Goal: Information Seeking & Learning: Learn about a topic

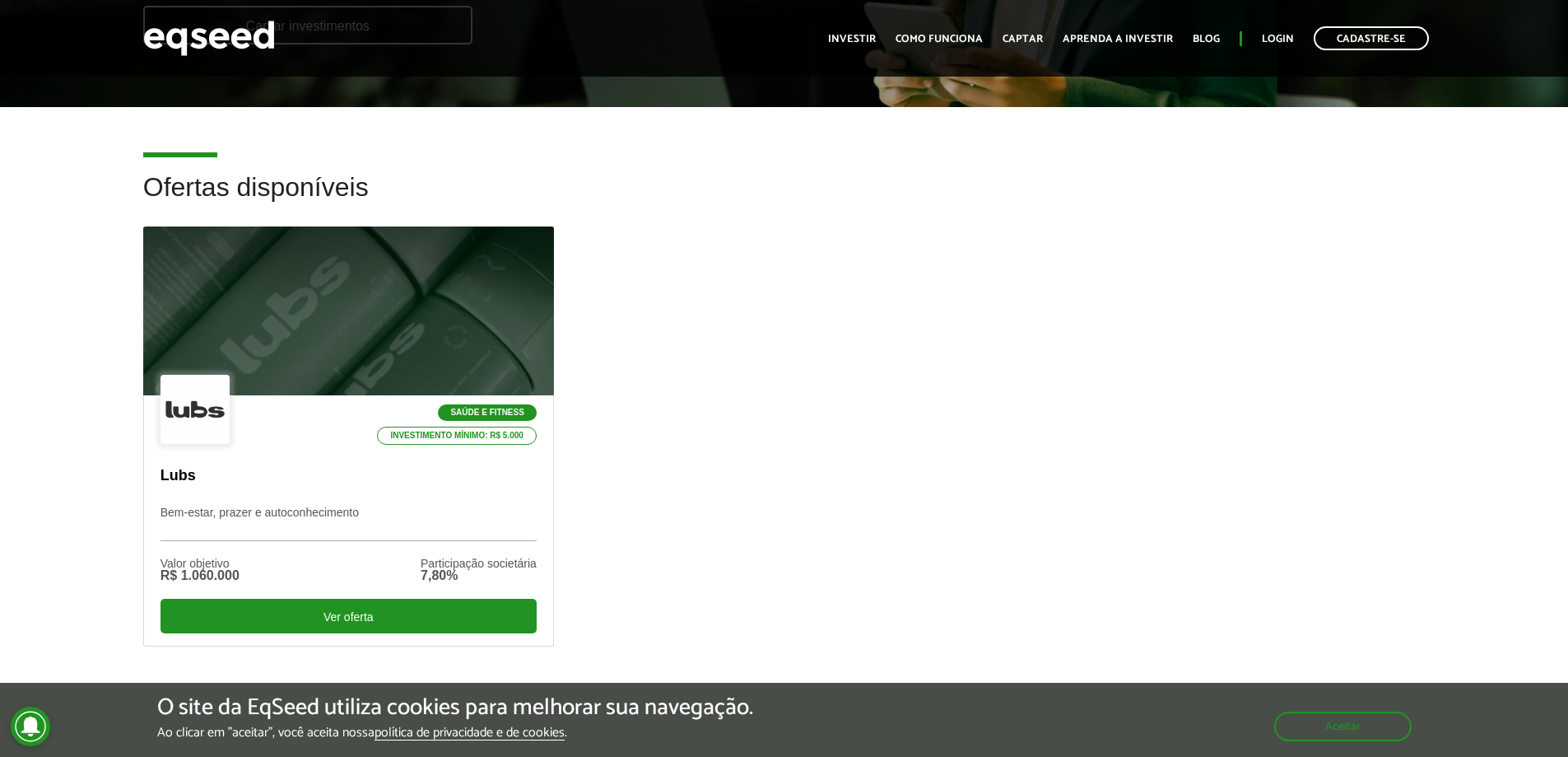
scroll to position [396, 0]
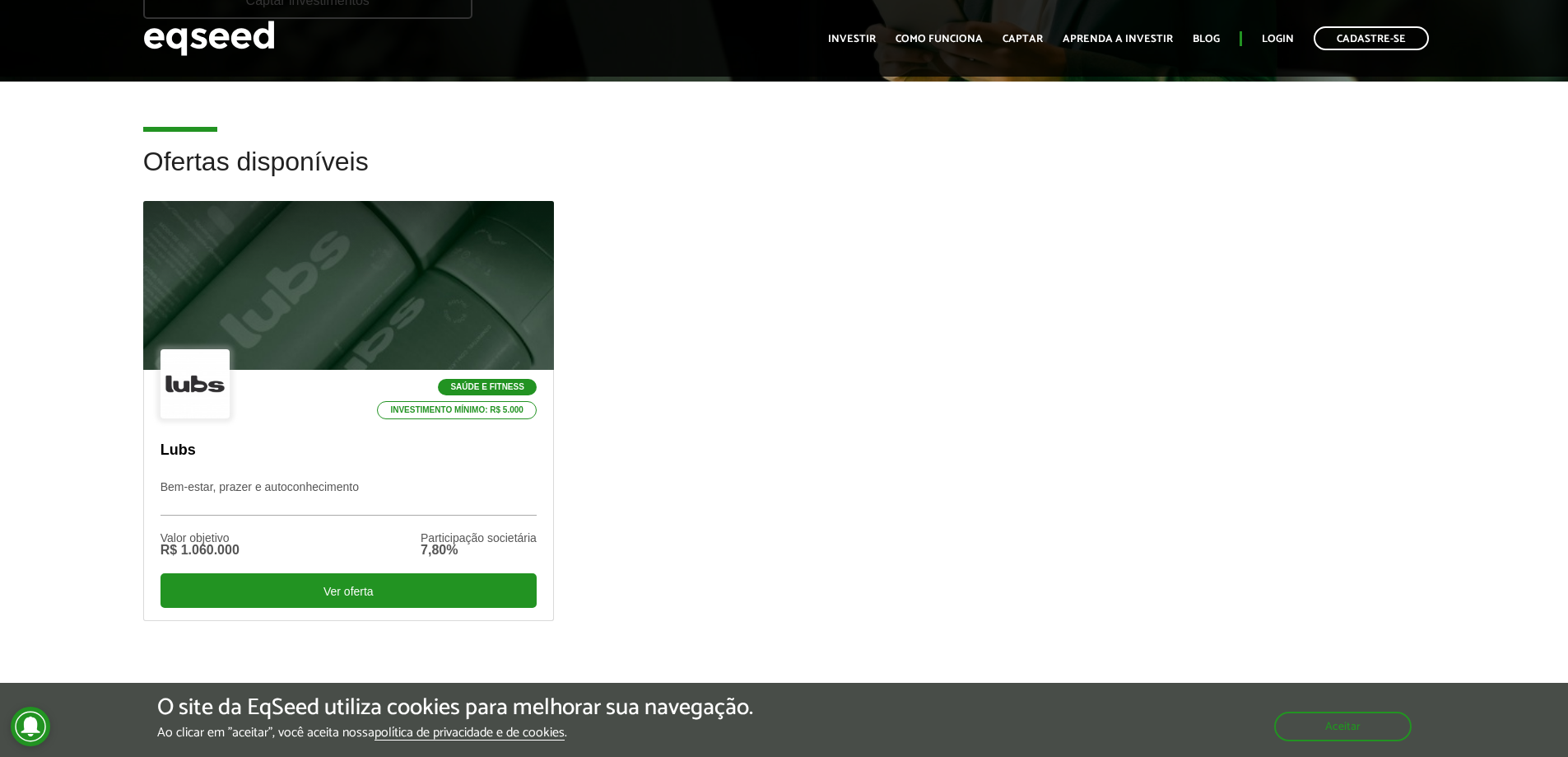
drag, startPoint x: 1004, startPoint y: 283, endPoint x: 988, endPoint y: 305, distance: 27.2
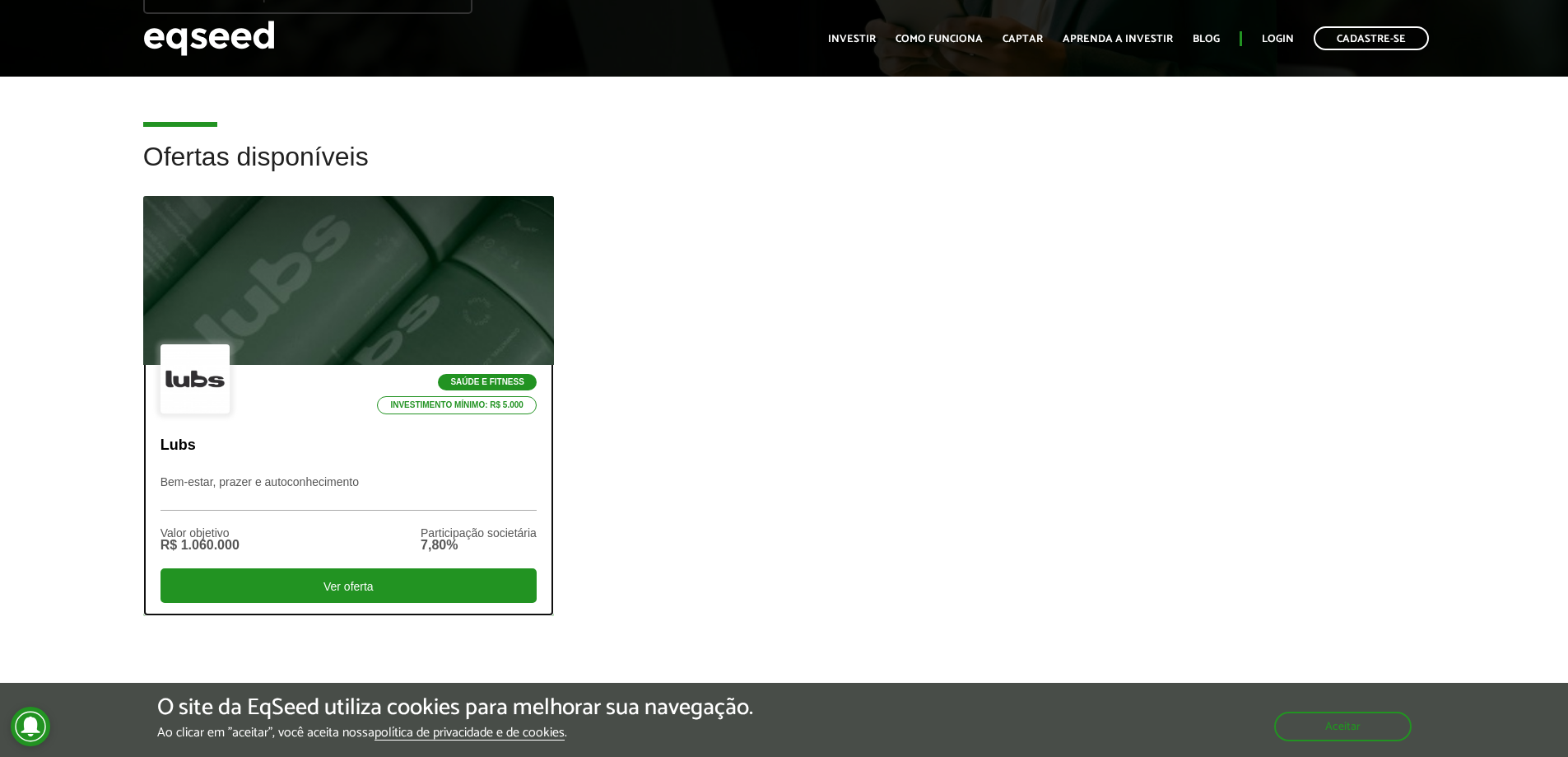
click at [192, 382] on div at bounding box center [195, 378] width 69 height 69
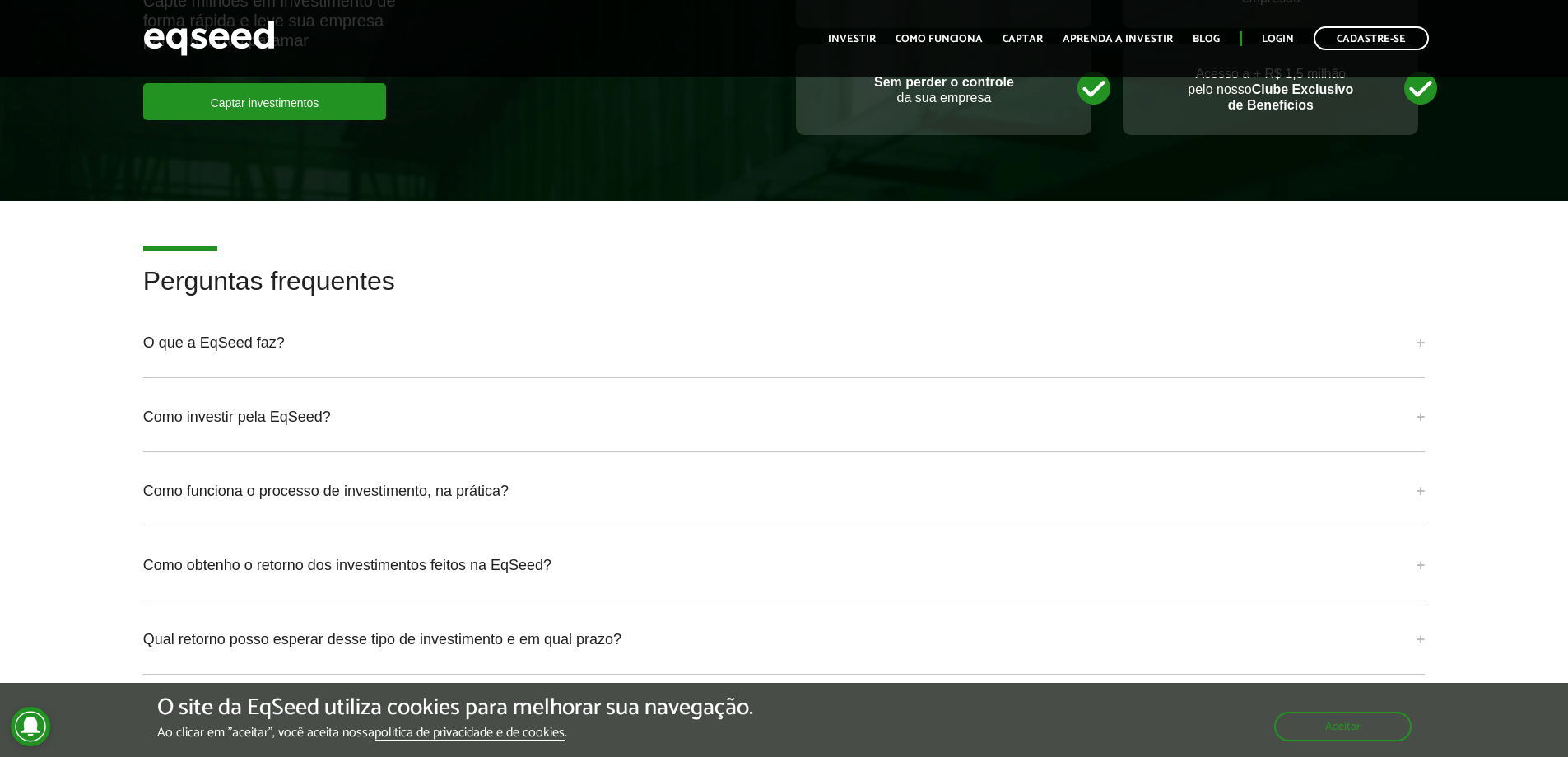
scroll to position [4116, 0]
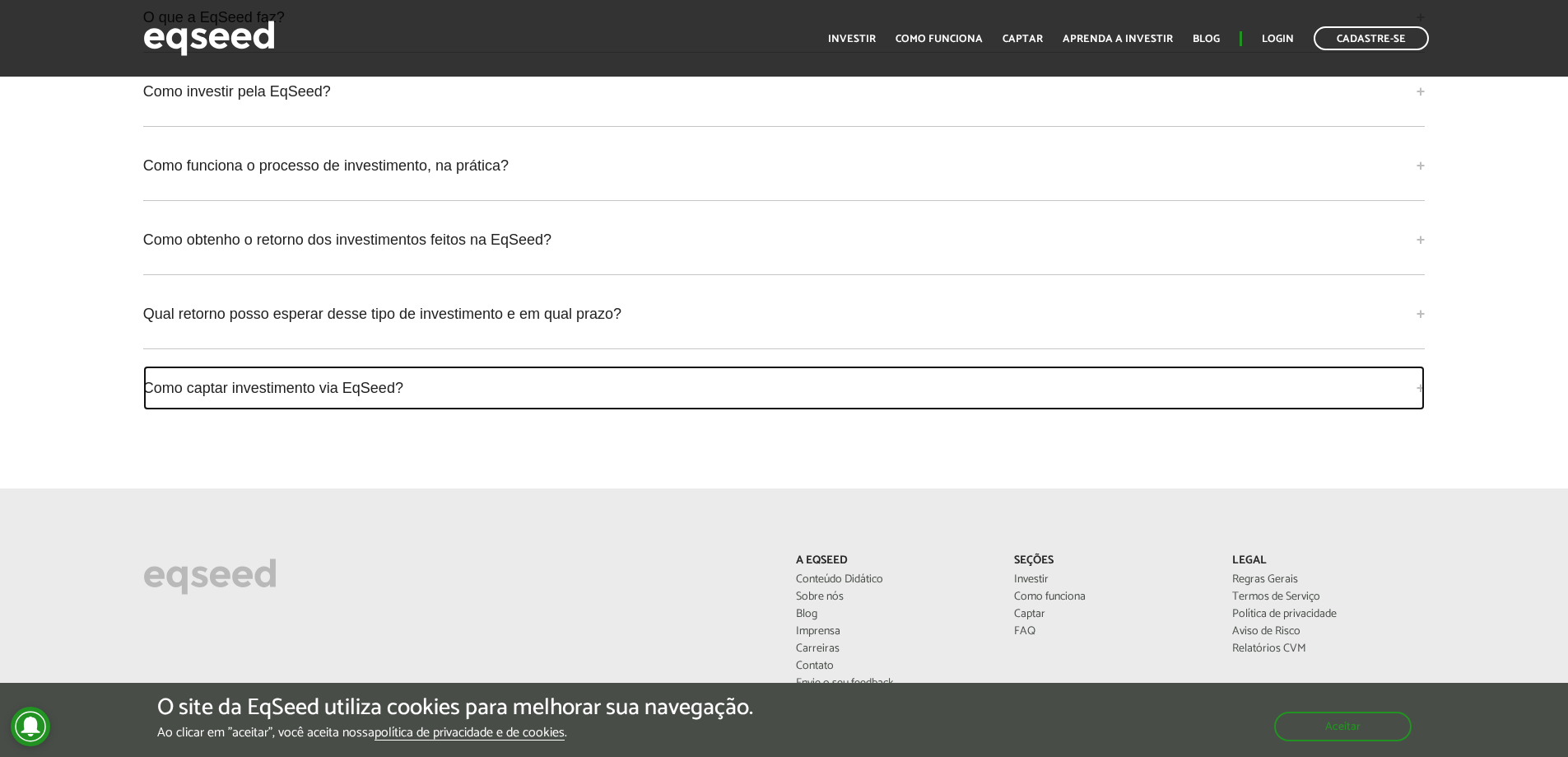
click at [399, 372] on link "Como captar investimento via EqSeed?" at bounding box center [784, 387] width 1282 height 44
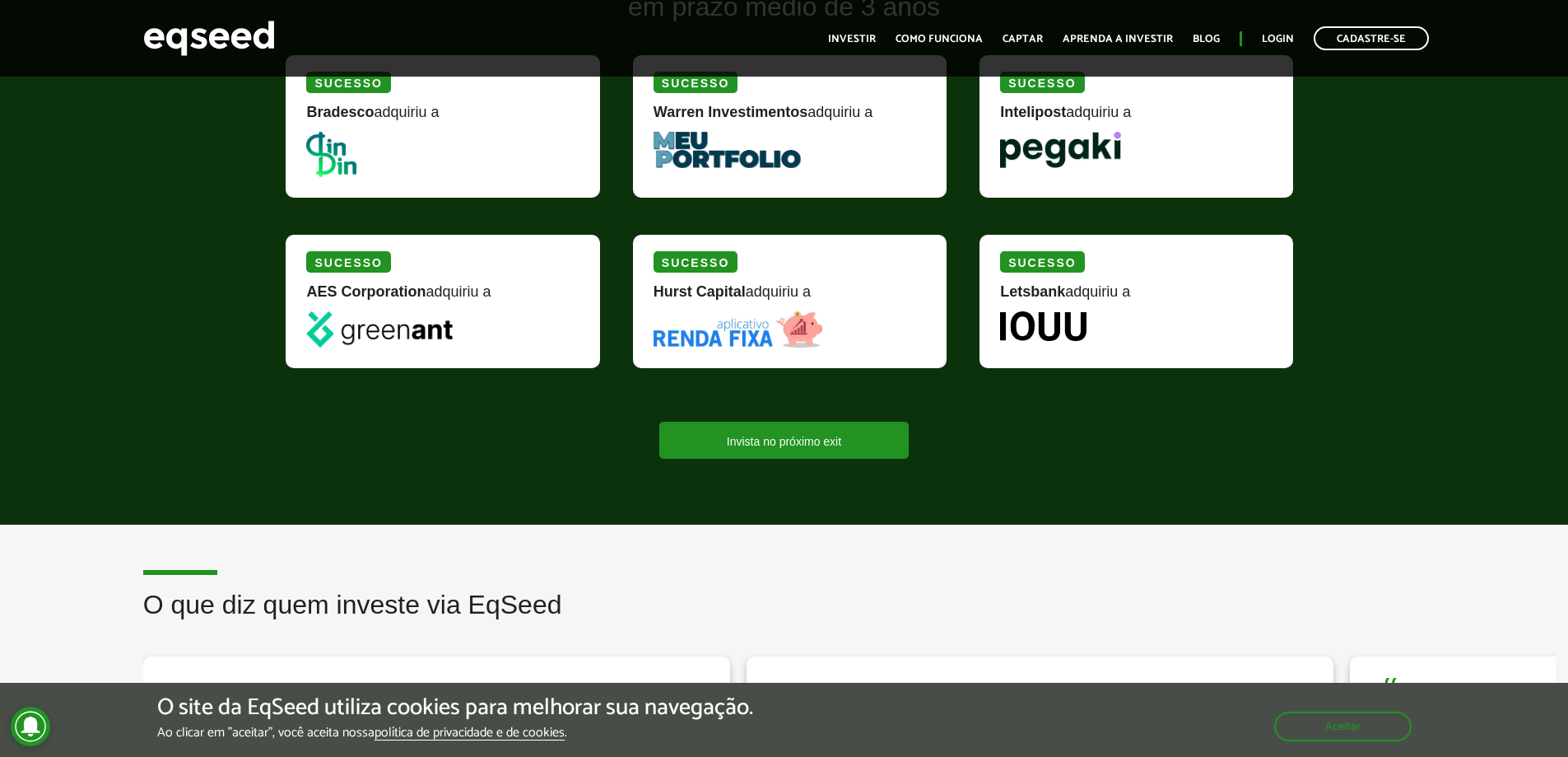
drag, startPoint x: 706, startPoint y: 471, endPoint x: 731, endPoint y: 245, distance: 227.4
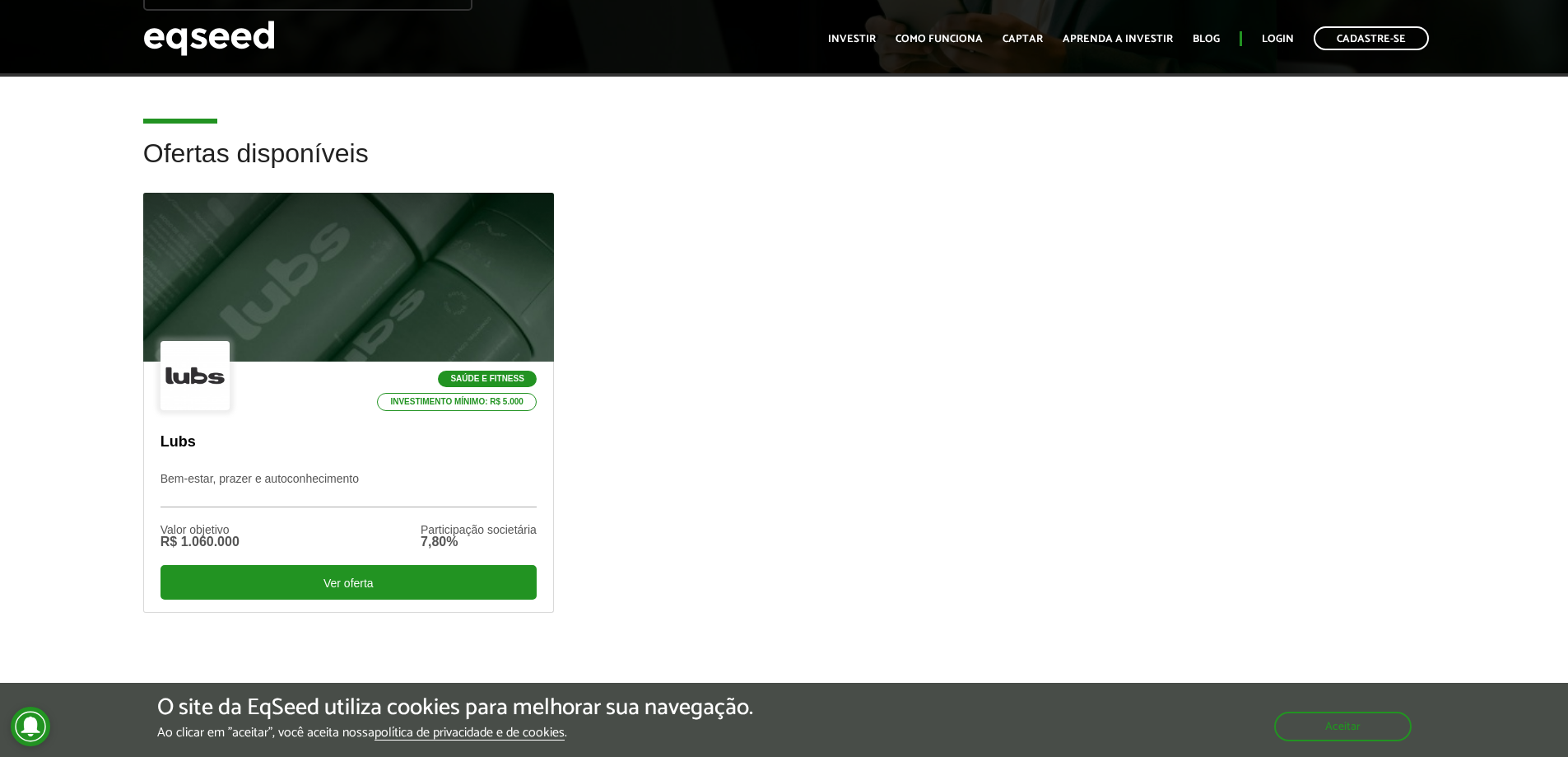
scroll to position [395, 0]
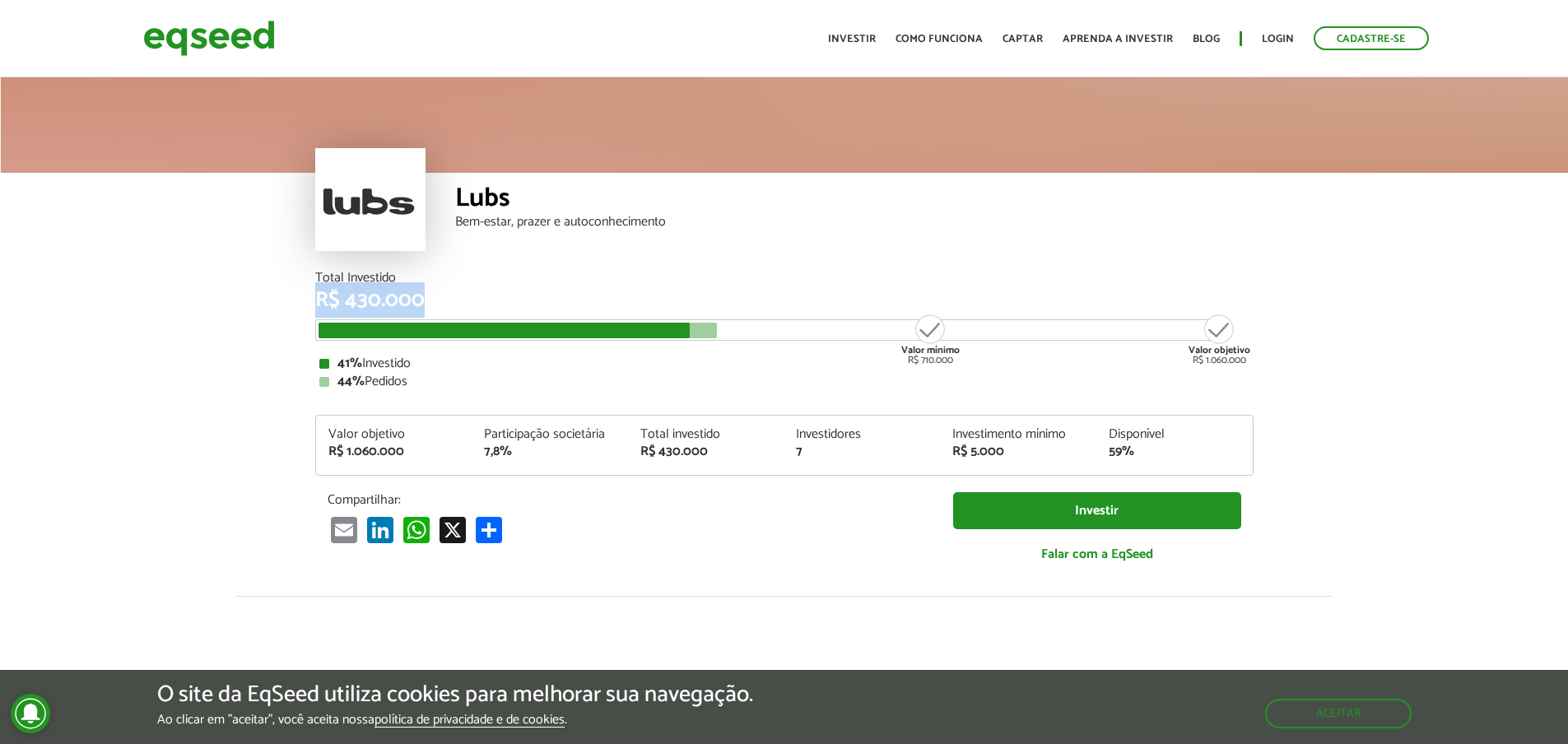
drag, startPoint x: 502, startPoint y: 295, endPoint x: 545, endPoint y: 300, distance: 43.3
click at [545, 300] on div "R$ 430.000" at bounding box center [784, 300] width 938 height 22
drag, startPoint x: 416, startPoint y: 294, endPoint x: 547, endPoint y: 294, distance: 131.0
click at [547, 294] on article "Lubs Bem-estar, prazer e autoconhecimento Total Investido R$ 430.000 Valor míni…" at bounding box center [784, 615] width 1568 height 1083
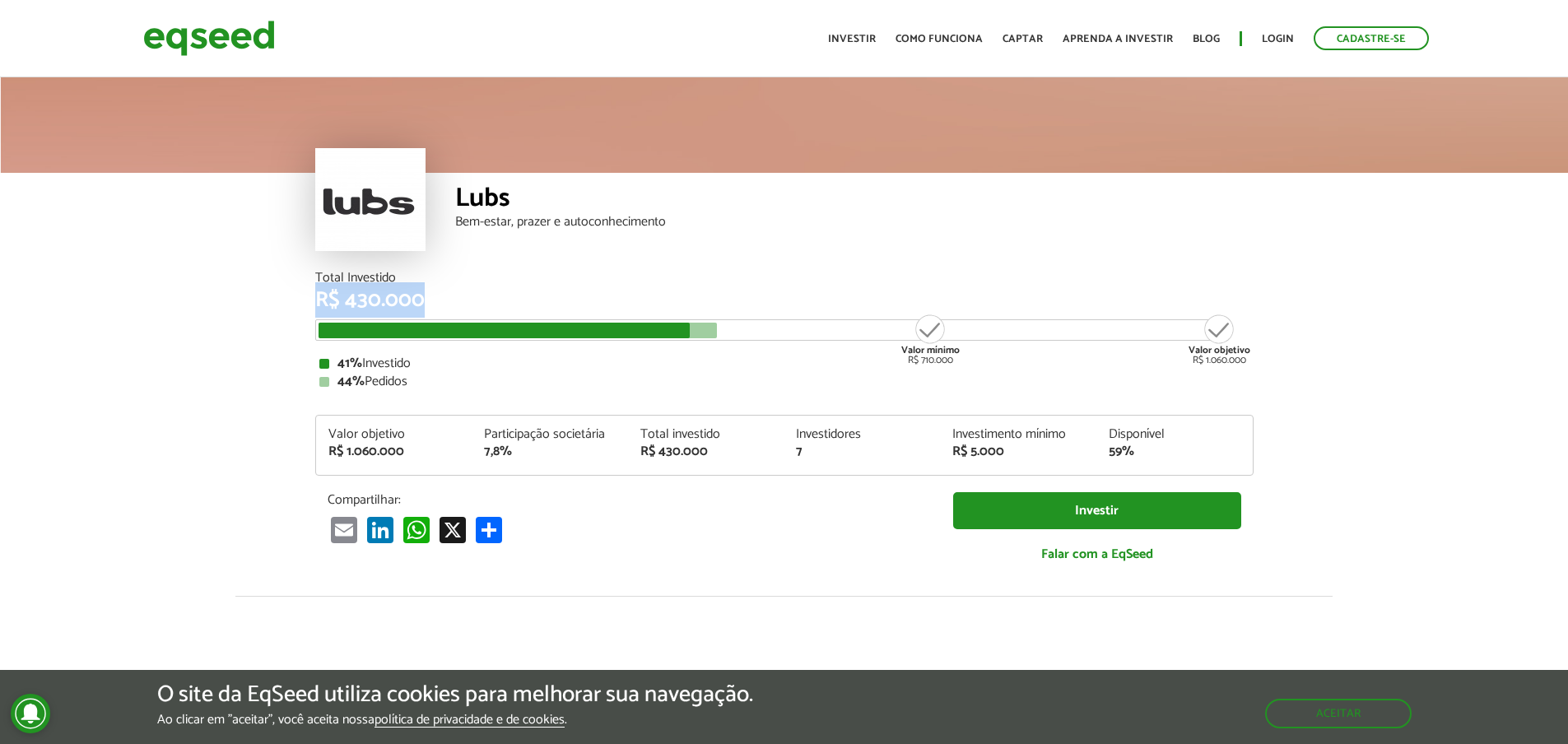
click at [547, 294] on div "R$ 430.000" at bounding box center [784, 300] width 938 height 22
drag, startPoint x: 454, startPoint y: 193, endPoint x: 570, endPoint y: 201, distance: 116.3
click at [570, 201] on div "Lubs Bem-estar, prazer e autoconhecimento" at bounding box center [784, 222] width 938 height 99
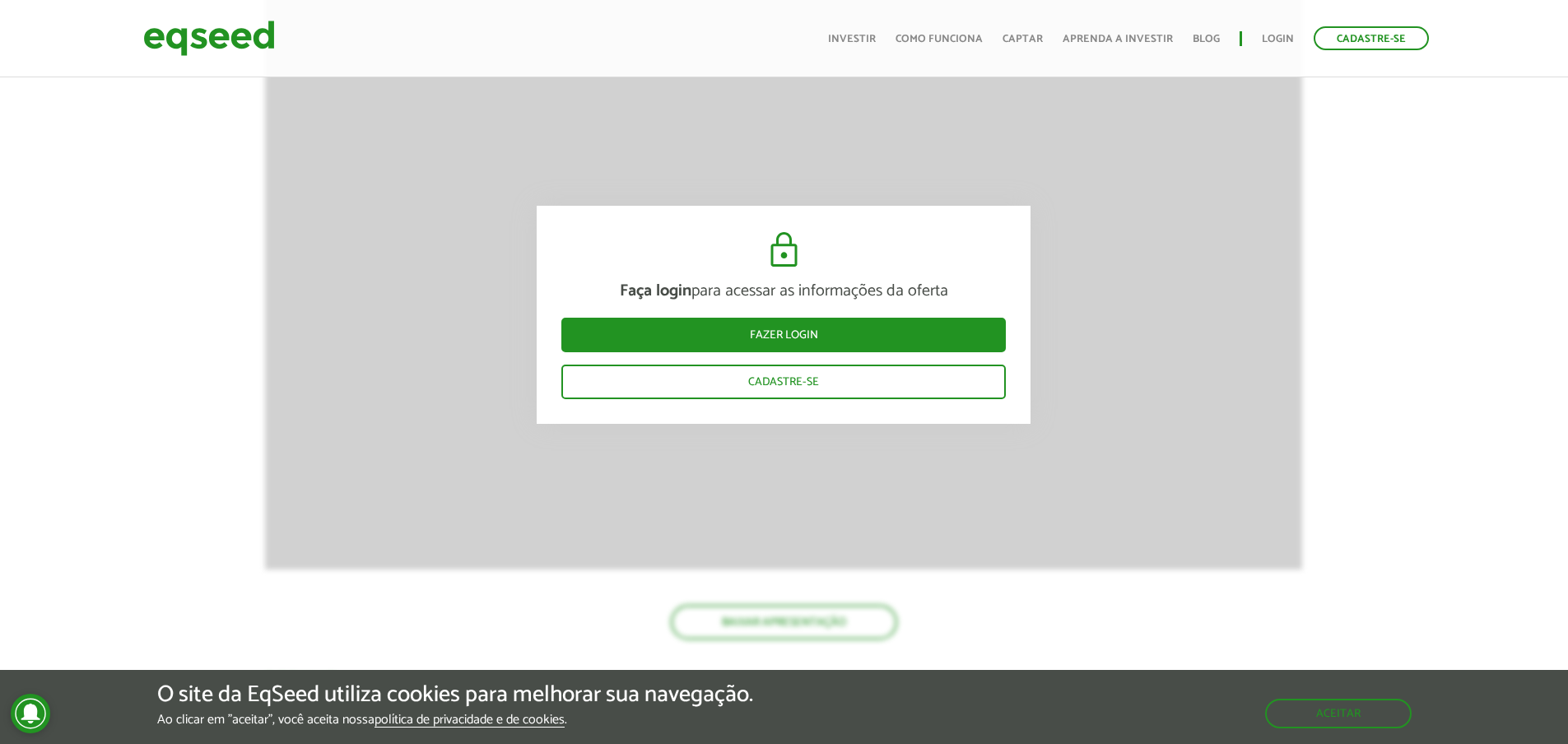
scroll to position [1728, 0]
